Goal: Communication & Community: Answer question/provide support

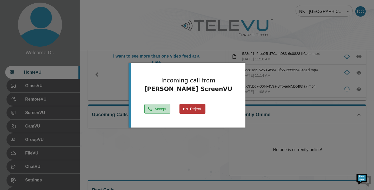
click at [157, 109] on button "Accept" at bounding box center [157, 109] width 26 height 10
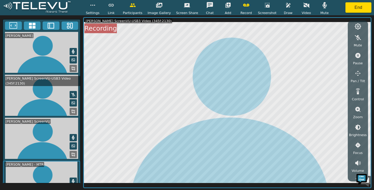
click at [286, 5] on icon "button" at bounding box center [288, 5] width 4 height 5
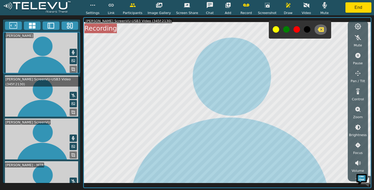
click at [319, 29] on icon "button" at bounding box center [320, 29] width 6 height 5
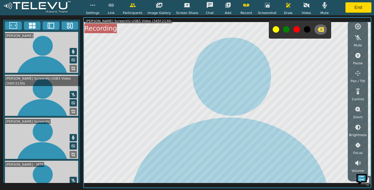
click at [317, 29] on icon "button" at bounding box center [320, 29] width 6 height 5
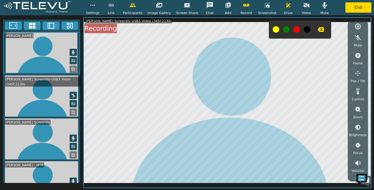
click at [318, 29] on icon "button" at bounding box center [320, 29] width 6 height 6
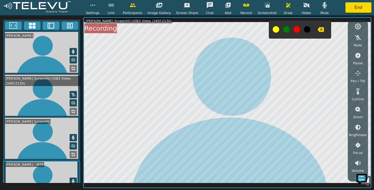
click at [318, 29] on icon "button" at bounding box center [320, 29] width 6 height 6
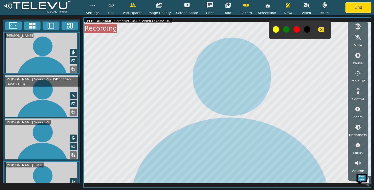
click at [286, 6] on icon "button" at bounding box center [288, 5] width 4 height 5
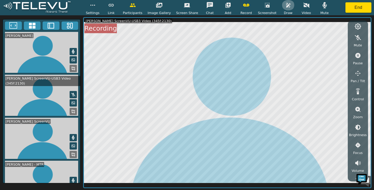
click at [286, 6] on icon "button" at bounding box center [288, 5] width 4 height 5
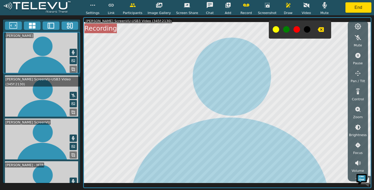
click at [272, 28] on button at bounding box center [275, 29] width 6 height 6
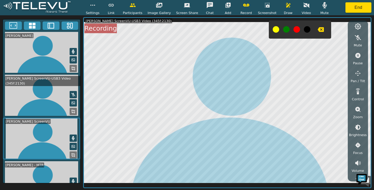
click at [318, 30] on icon "button" at bounding box center [320, 29] width 6 height 6
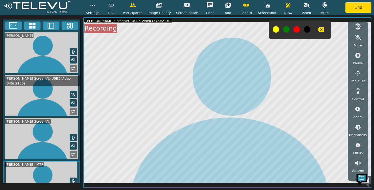
click at [318, 29] on icon "button" at bounding box center [320, 29] width 6 height 5
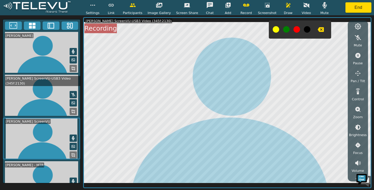
click at [286, 7] on icon "button" at bounding box center [288, 5] width 4 height 5
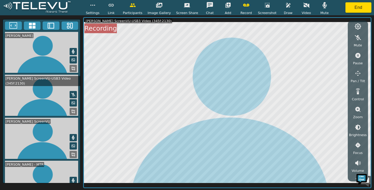
click at [322, 6] on icon "button" at bounding box center [324, 5] width 4 height 6
click at [322, 5] on icon "button" at bounding box center [324, 5] width 6 height 6
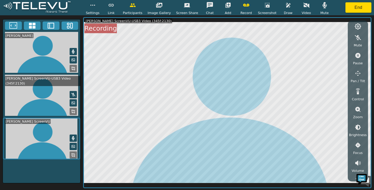
click at [322, 7] on icon "button" at bounding box center [324, 5] width 4 height 6
click at [324, 7] on icon "button" at bounding box center [324, 5] width 6 height 5
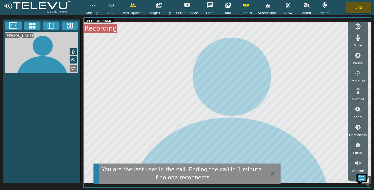
click at [358, 7] on button "End" at bounding box center [358, 7] width 26 height 10
